Goal: Register for event/course

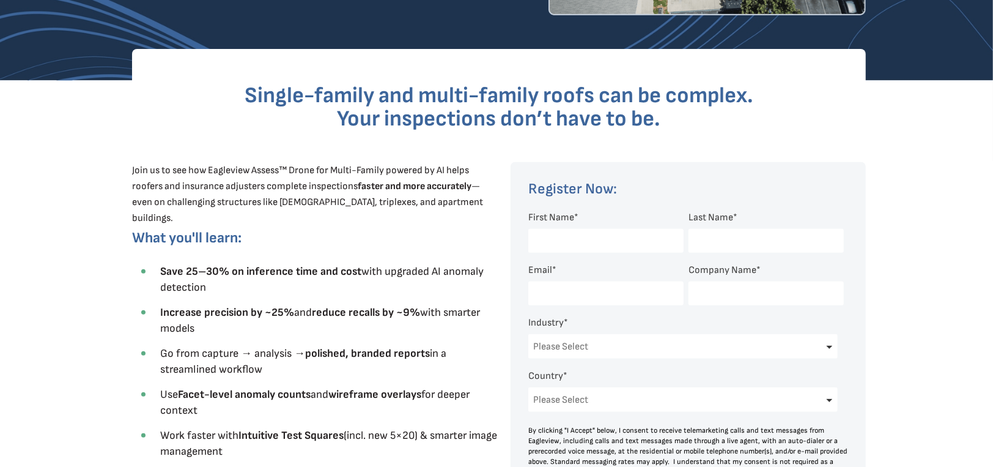
scroll to position [305, 0]
click at [547, 241] on input "First Name *" at bounding box center [605, 241] width 155 height 24
type input "[PERSON_NAME]"
type input "[EMAIL_ADDRESS][DOMAIN_NAME]"
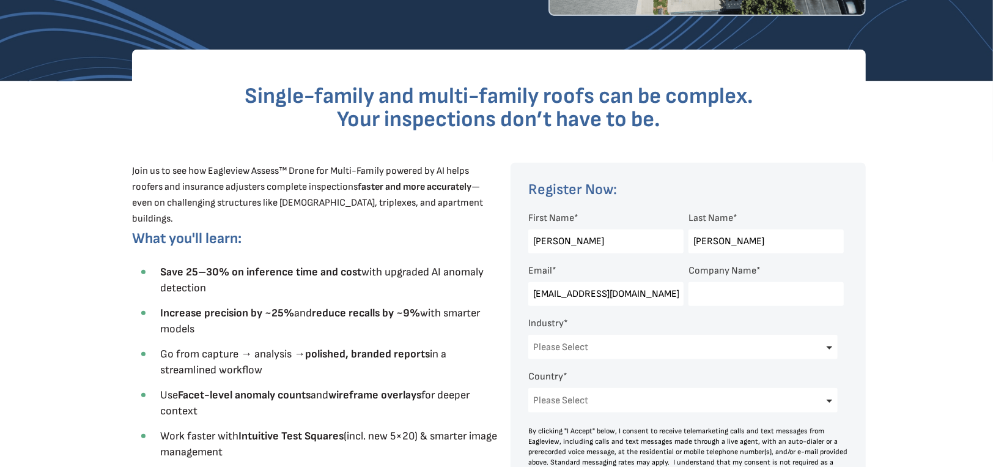
type input "LH Estimators"
select select "[GEOGRAPHIC_DATA]"
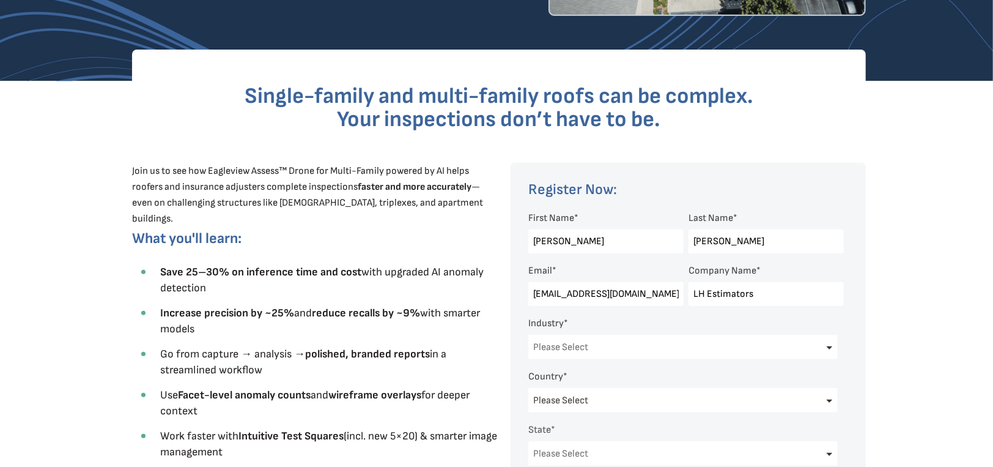
select select "[US_STATE]"
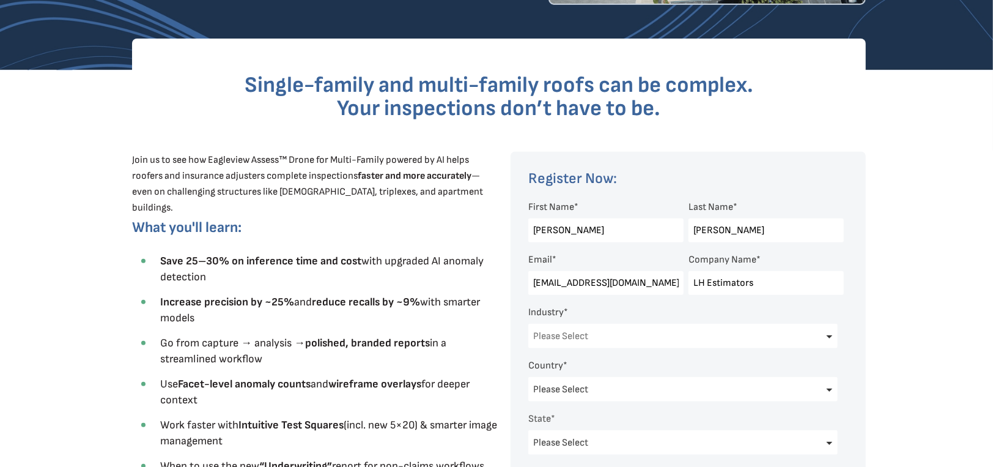
scroll to position [317, 0]
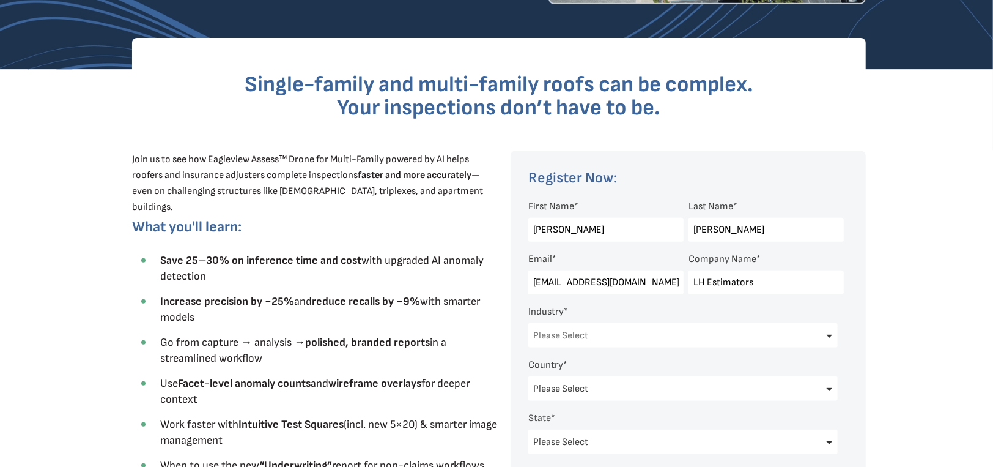
click at [820, 335] on select "Please Select Architects & Engineering Construction Electric/Gas Utilities Gove…" at bounding box center [682, 335] width 309 height 24
select select "Insurance"
click at [528, 324] on select "Please Select Architects & Engineering Construction Electric/Gas Utilities Gove…" at bounding box center [682, 335] width 309 height 24
click at [879, 278] on div at bounding box center [497, 405] width 804 height 671
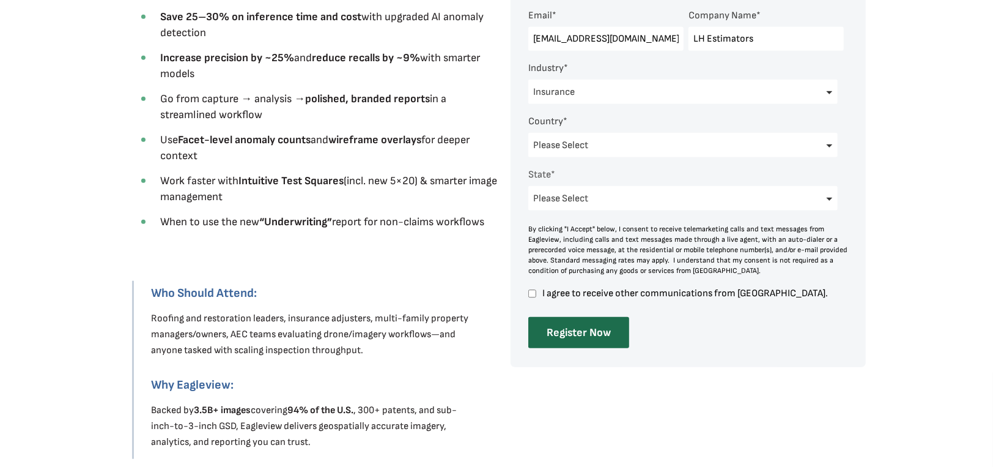
scroll to position [561, 0]
click at [589, 330] on input "Register Now" at bounding box center [578, 331] width 101 height 31
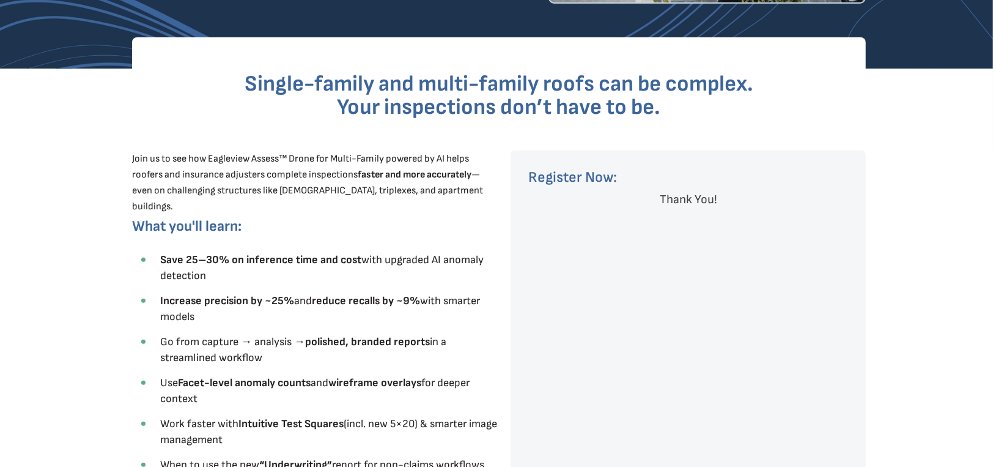
scroll to position [317, 0]
